Goal: Task Accomplishment & Management: Complete application form

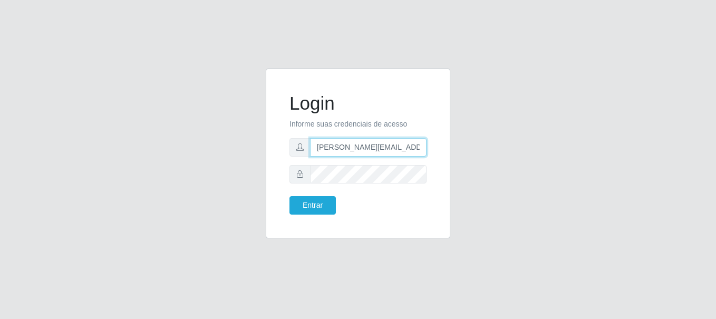
type input "[PERSON_NAME][EMAIL_ADDRESS][PERSON_NAME][DOMAIN_NAME]"
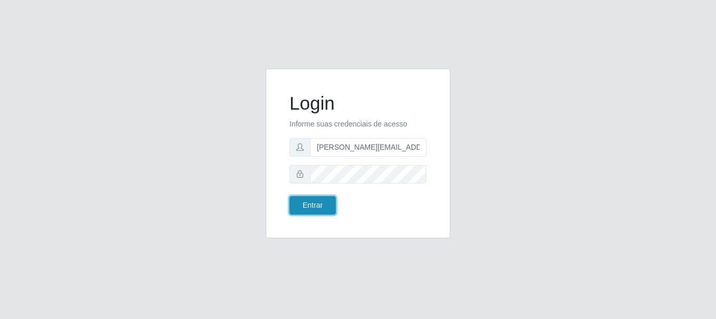
click at [312, 205] on button "Entrar" at bounding box center [312, 205] width 46 height 18
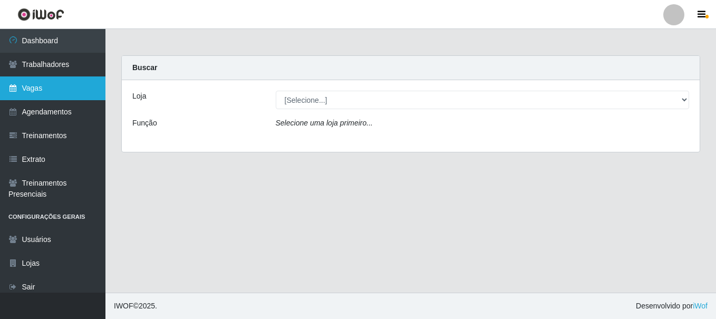
click at [53, 88] on link "Vagas" at bounding box center [52, 88] width 105 height 24
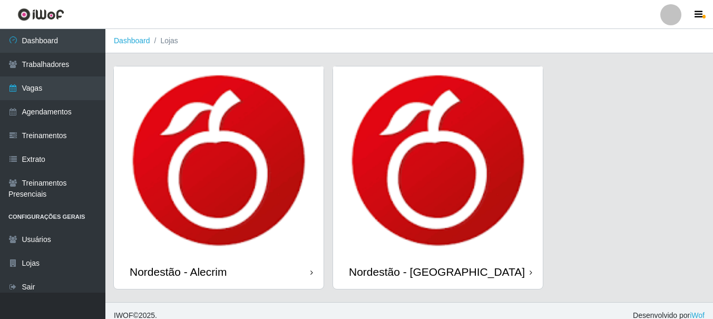
click at [180, 272] on div "Nordestão - Alecrim" at bounding box center [178, 271] width 97 height 13
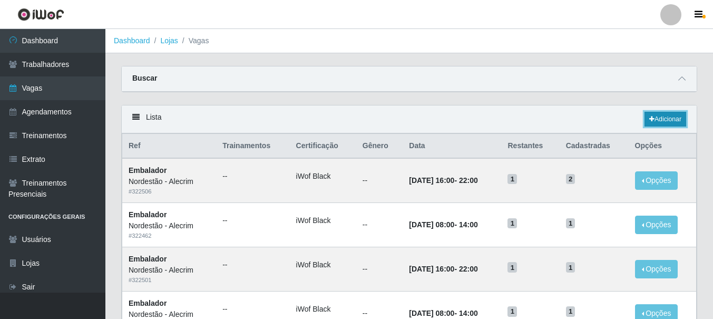
click at [664, 120] on link "Adicionar" at bounding box center [666, 119] width 42 height 15
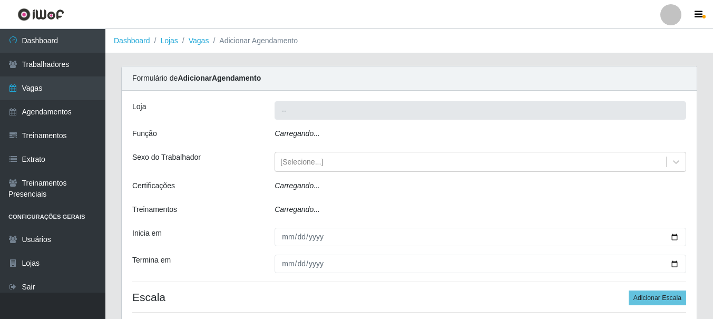
type input "Nordestão - Alecrim"
